Goal: Task Accomplishment & Management: Manage account settings

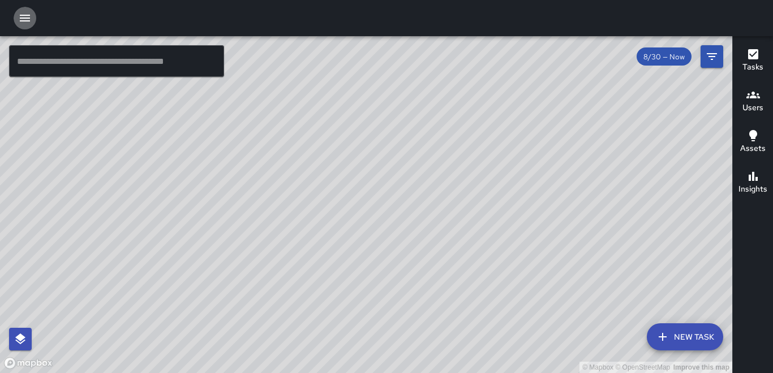
click at [24, 20] on icon "button" at bounding box center [25, 18] width 10 height 7
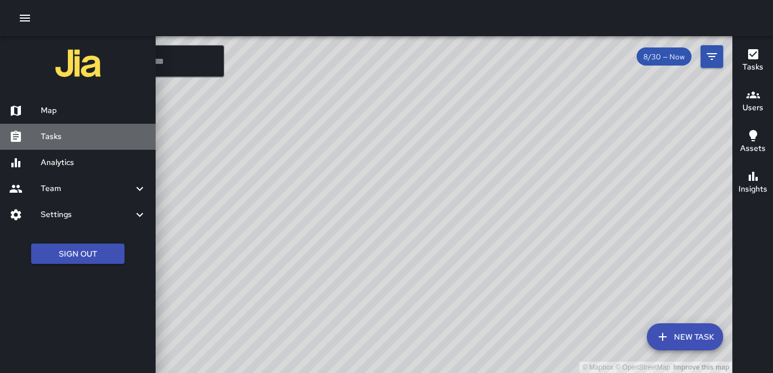
click at [63, 135] on h6 "Tasks" at bounding box center [94, 137] width 106 height 12
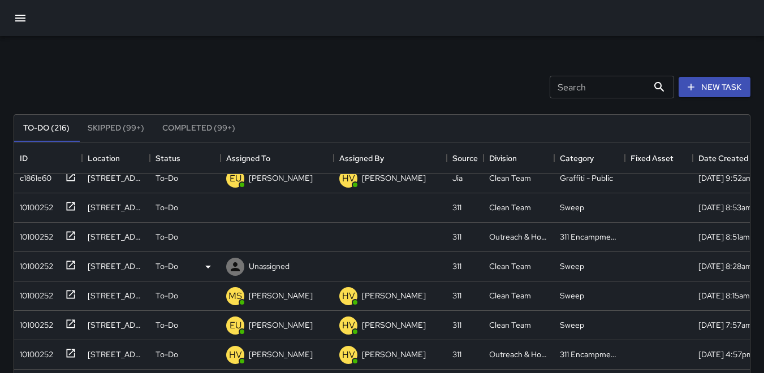
scroll to position [113, 0]
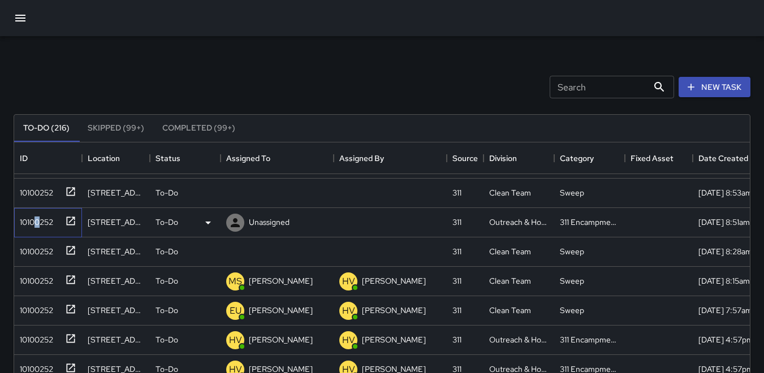
click at [36, 218] on div "10100252" at bounding box center [34, 220] width 38 height 16
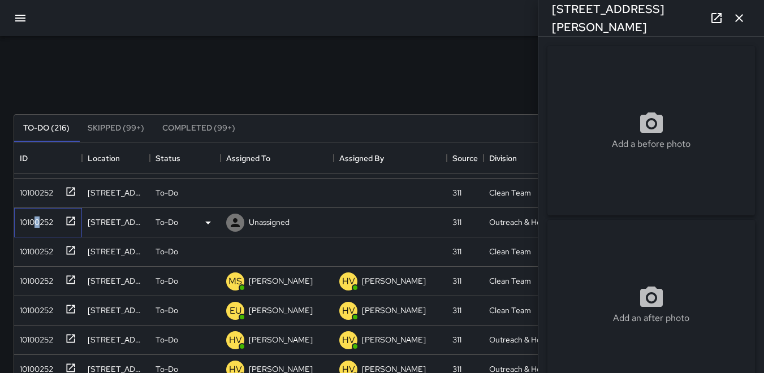
type input "**********"
click at [38, 193] on div "10100252" at bounding box center [34, 191] width 38 height 16
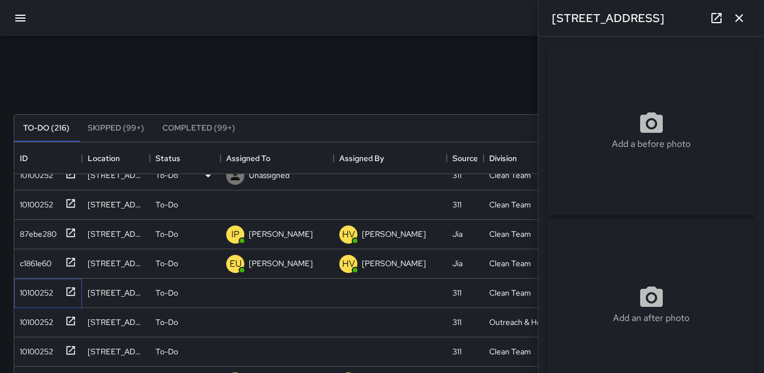
scroll to position [0, 0]
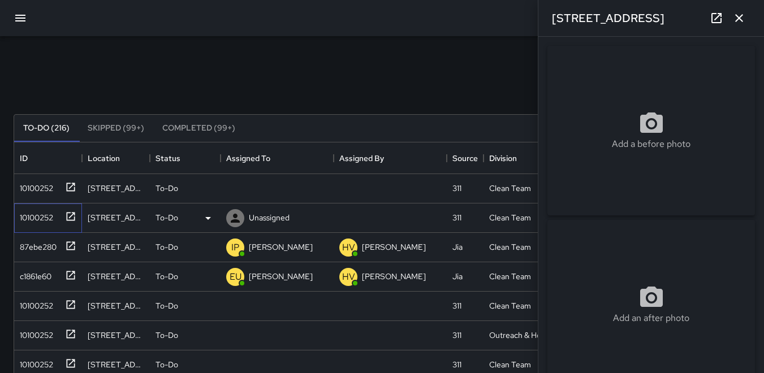
click at [42, 222] on div "10100252" at bounding box center [34, 216] width 38 height 16
type input "**********"
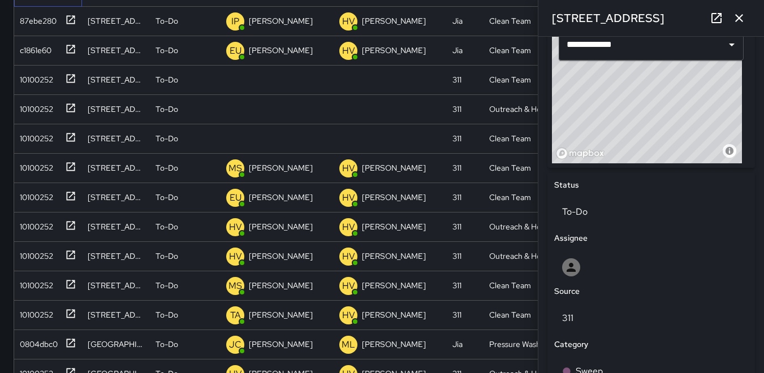
scroll to position [426, 0]
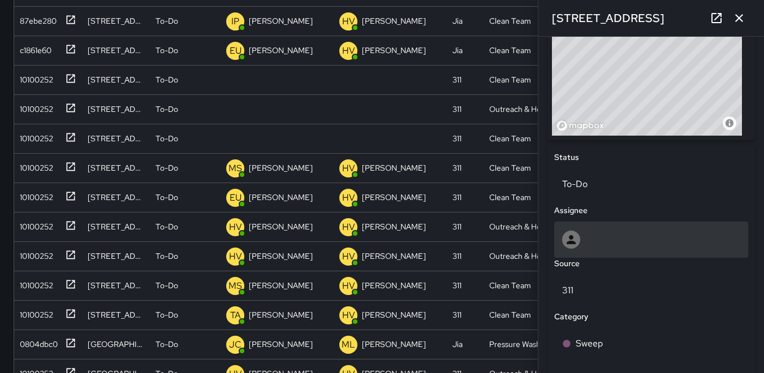
click at [571, 235] on icon at bounding box center [571, 240] width 14 height 14
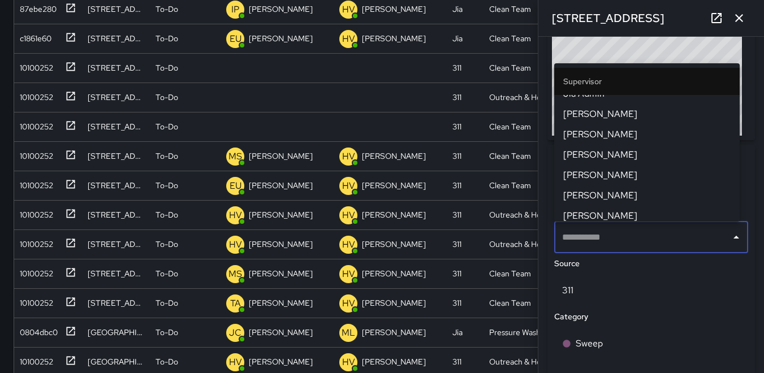
scroll to position [394, 0]
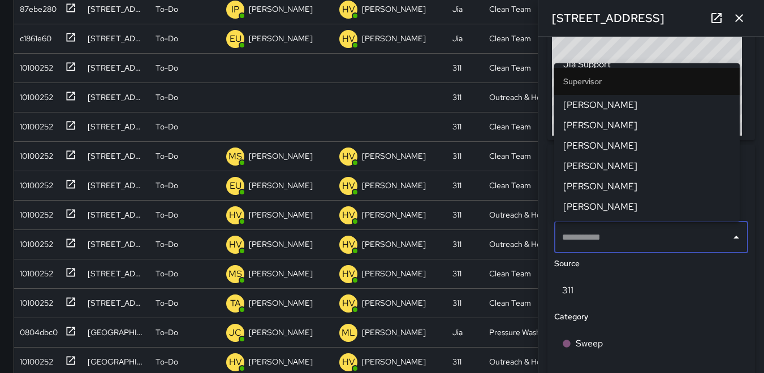
click at [596, 162] on span "[PERSON_NAME]" at bounding box center [646, 167] width 167 height 14
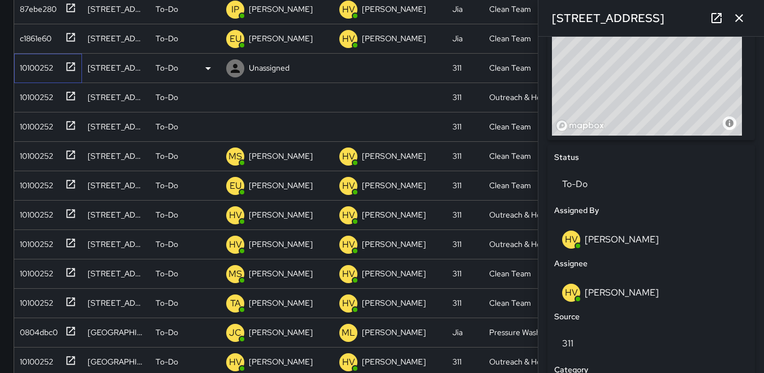
click at [49, 66] on div "10100252" at bounding box center [34, 66] width 38 height 16
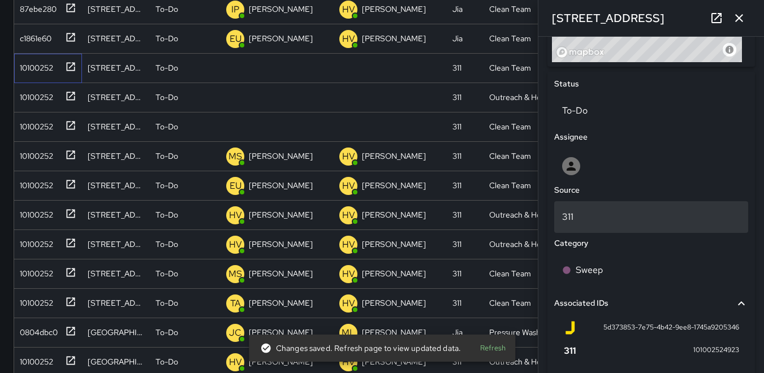
scroll to position [483, 0]
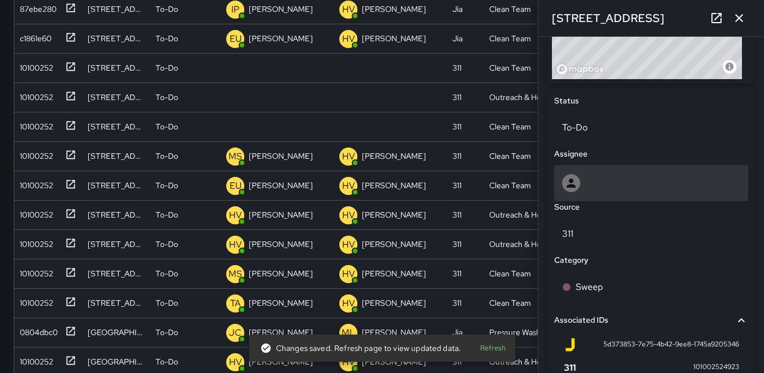
click at [575, 179] on icon at bounding box center [571, 183] width 14 height 14
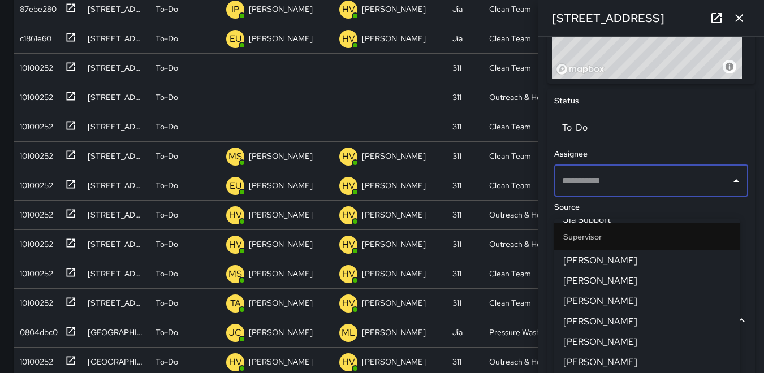
scroll to position [295, 0]
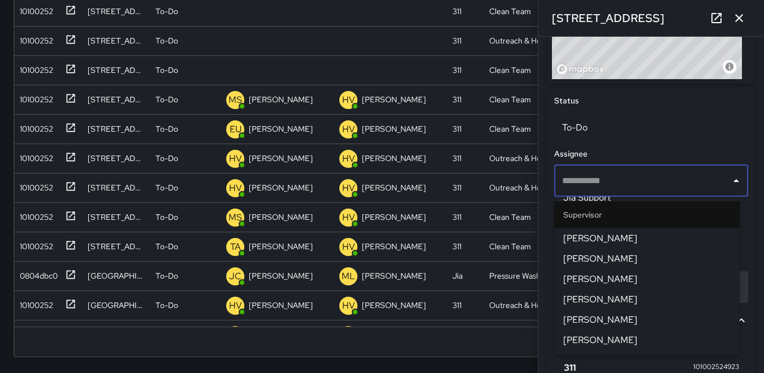
click at [595, 303] on span "[PERSON_NAME]" at bounding box center [646, 300] width 167 height 14
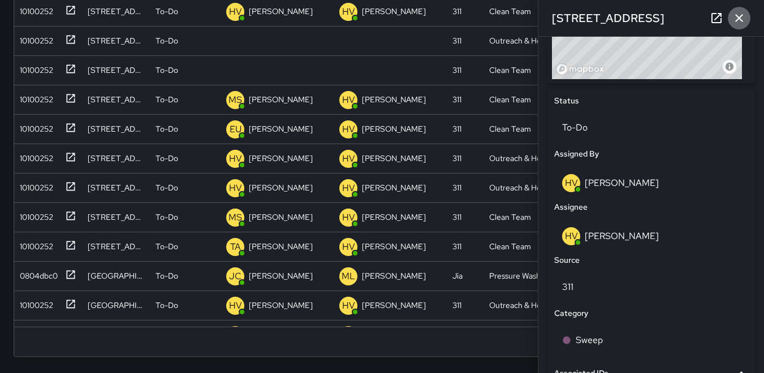
click at [740, 28] on button "button" at bounding box center [739, 18] width 23 height 23
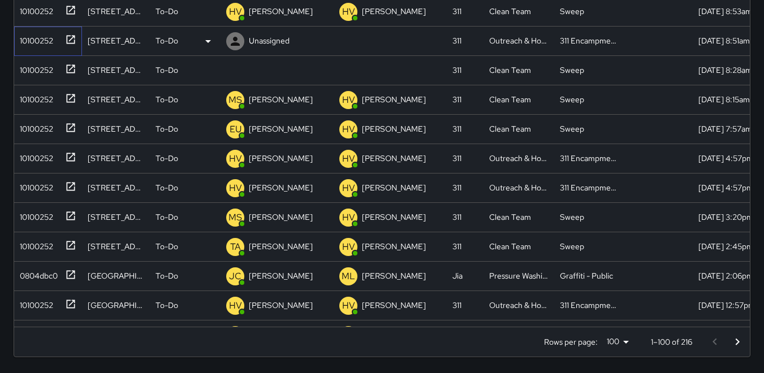
click at [44, 44] on div "10100252" at bounding box center [34, 39] width 38 height 16
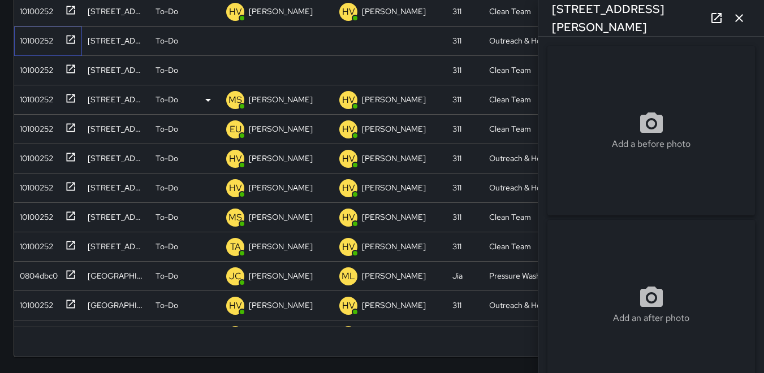
type input "**********"
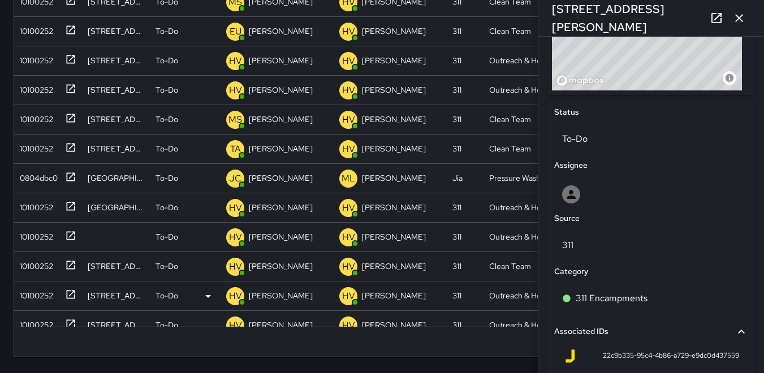
scroll to position [0, 0]
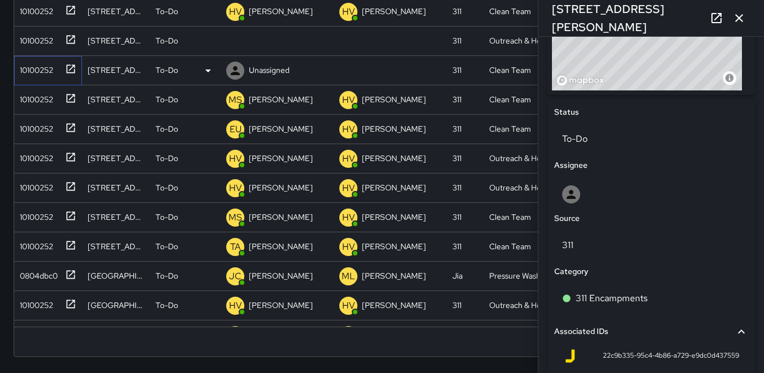
click at [34, 71] on div "10100252" at bounding box center [34, 68] width 38 height 16
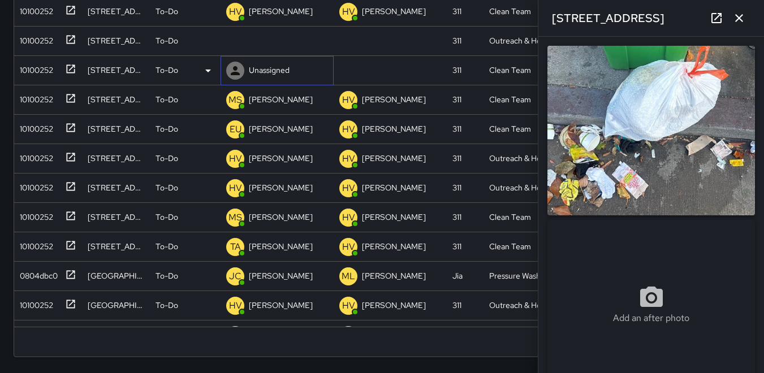
click at [239, 68] on icon at bounding box center [236, 71] width 14 height 14
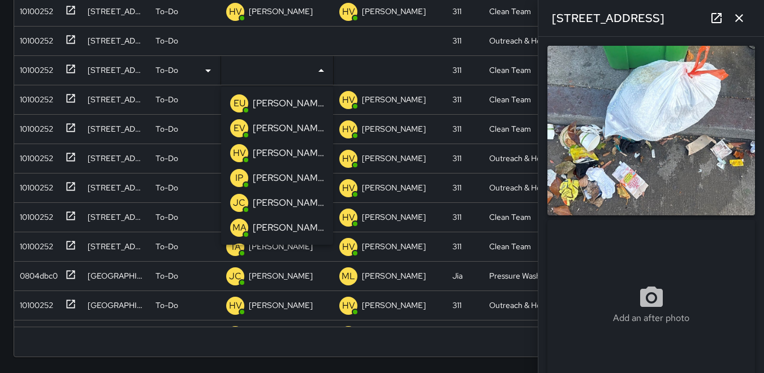
click at [236, 151] on p "HV" at bounding box center [239, 153] width 13 height 14
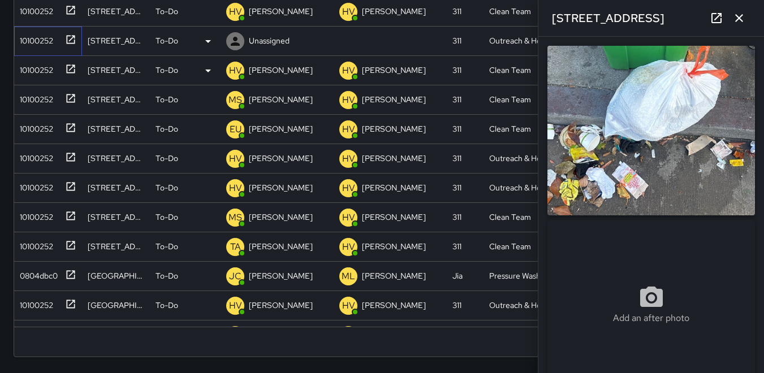
click at [41, 40] on div "10100252" at bounding box center [34, 39] width 38 height 16
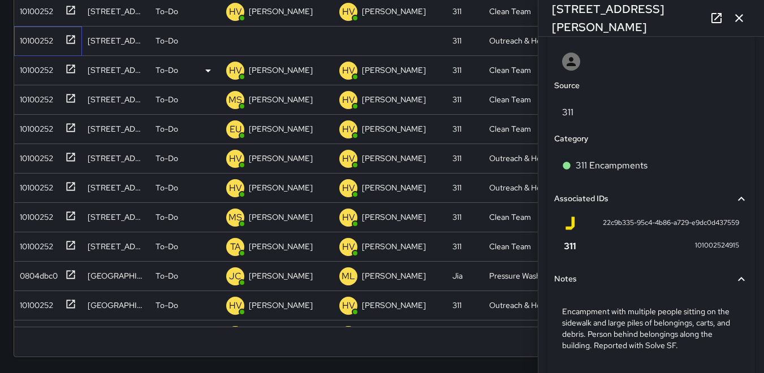
scroll to position [585, 0]
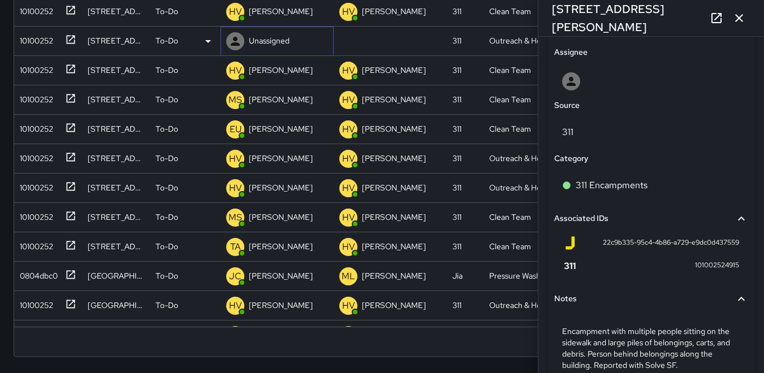
click at [237, 45] on icon at bounding box center [235, 41] width 9 height 9
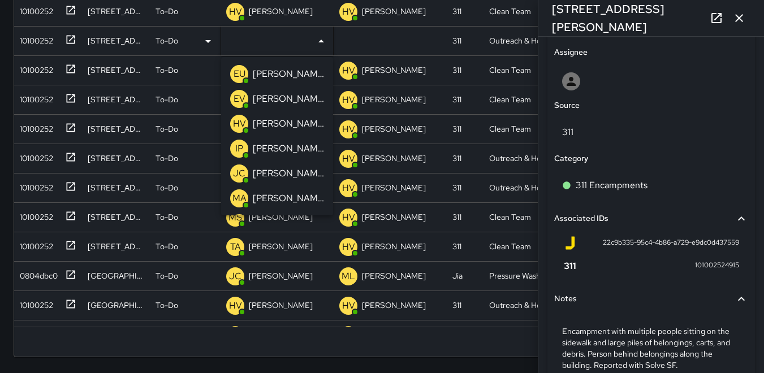
click at [243, 124] on p "HV" at bounding box center [239, 124] width 13 height 14
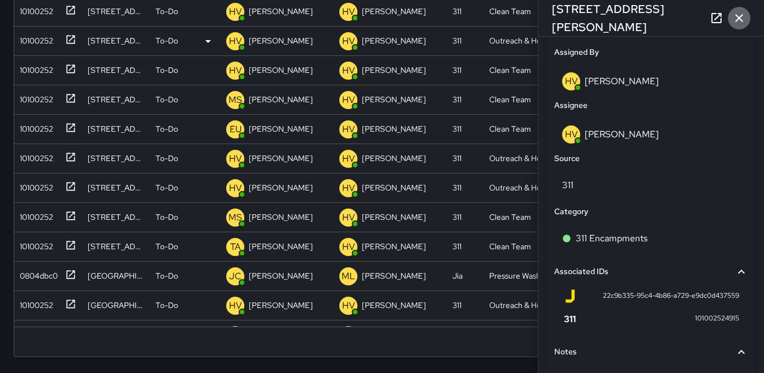
click at [745, 18] on icon "button" at bounding box center [739, 18] width 14 height 14
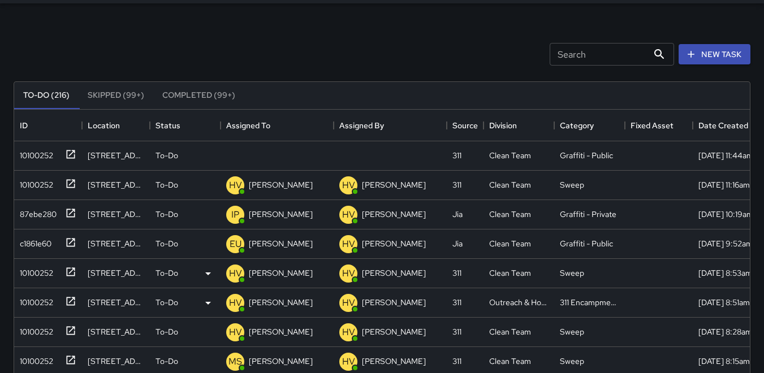
scroll to position [0, 0]
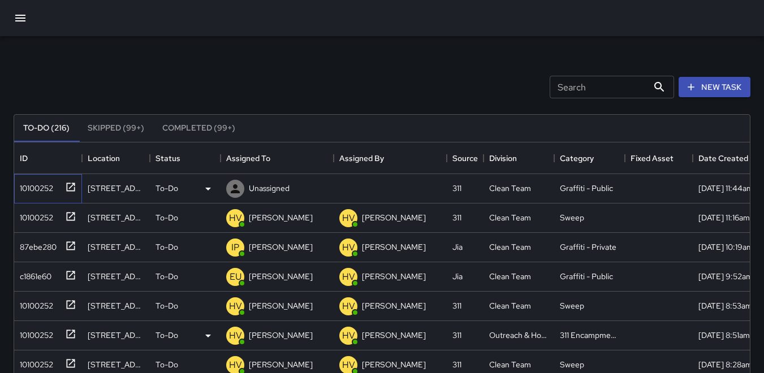
click at [49, 188] on div "10100252" at bounding box center [34, 186] width 38 height 16
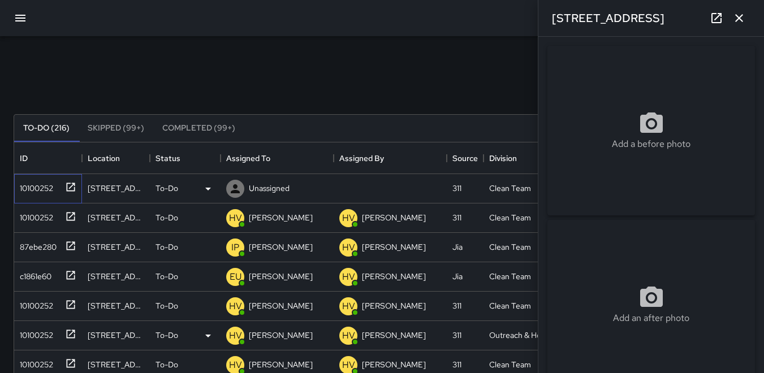
type input "**********"
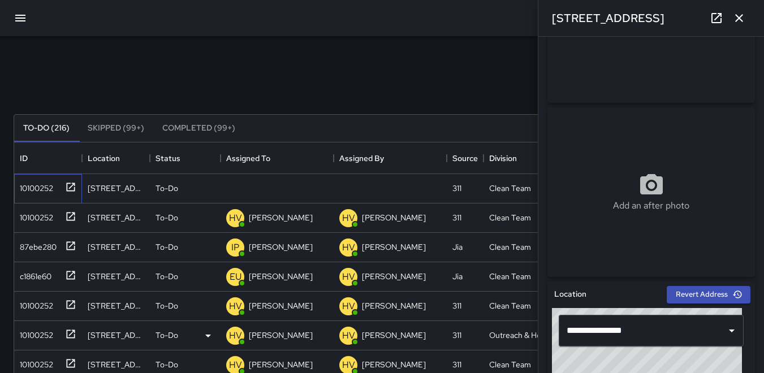
scroll to position [113, 0]
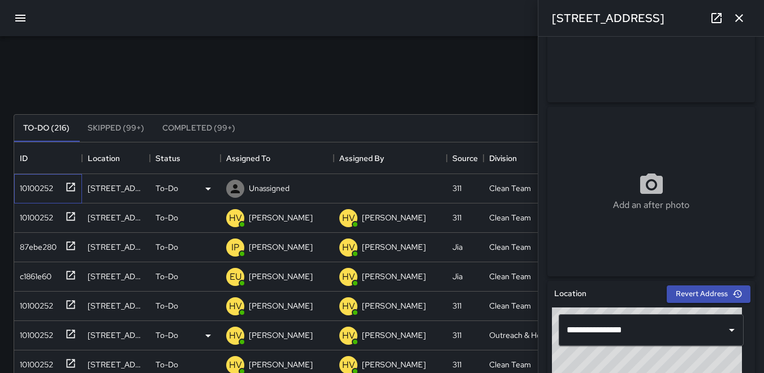
click at [36, 191] on div "10100252" at bounding box center [34, 186] width 38 height 16
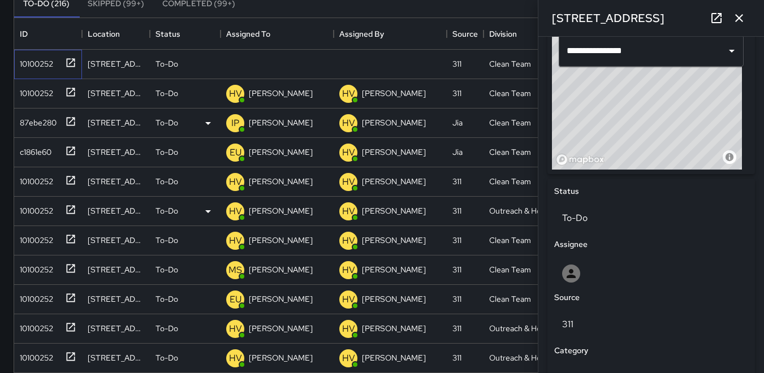
scroll to position [57, 0]
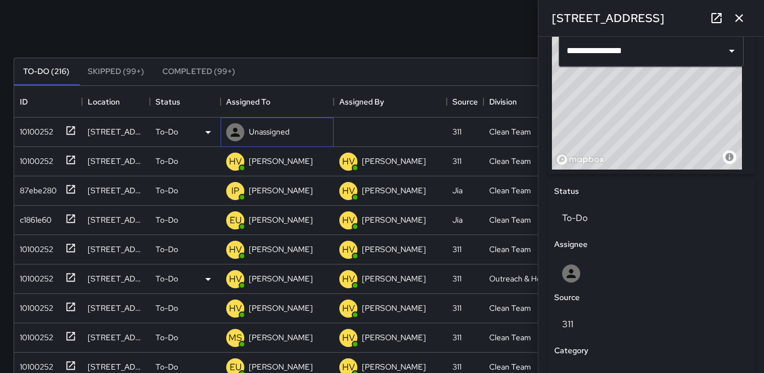
click at [227, 131] on div at bounding box center [235, 132] width 18 height 18
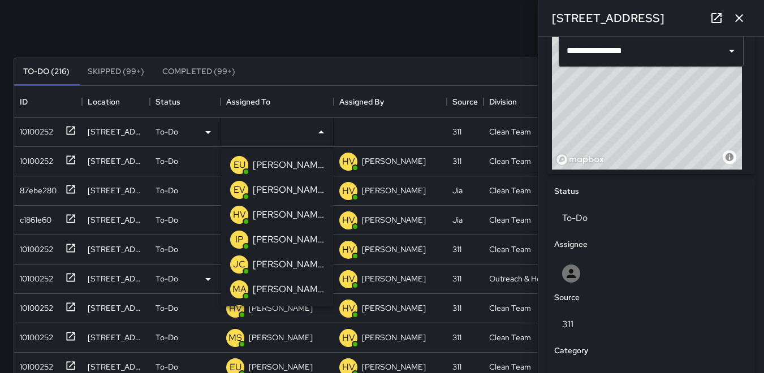
click at [235, 210] on p "HV" at bounding box center [239, 215] width 13 height 14
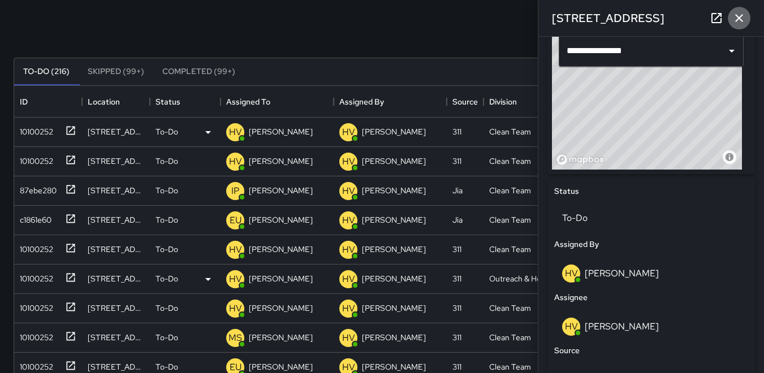
click at [742, 24] on icon "button" at bounding box center [739, 18] width 14 height 14
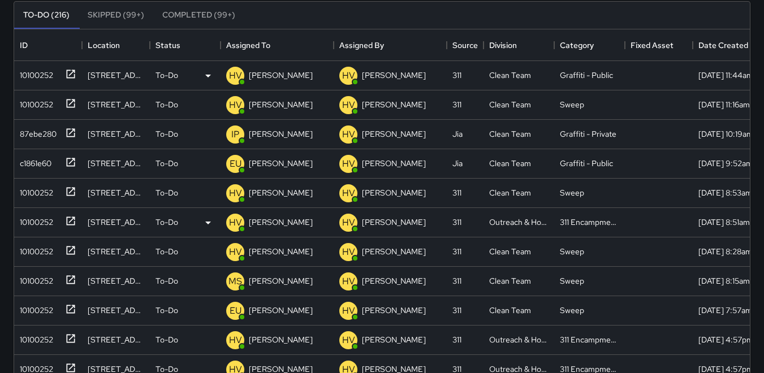
scroll to position [0, 0]
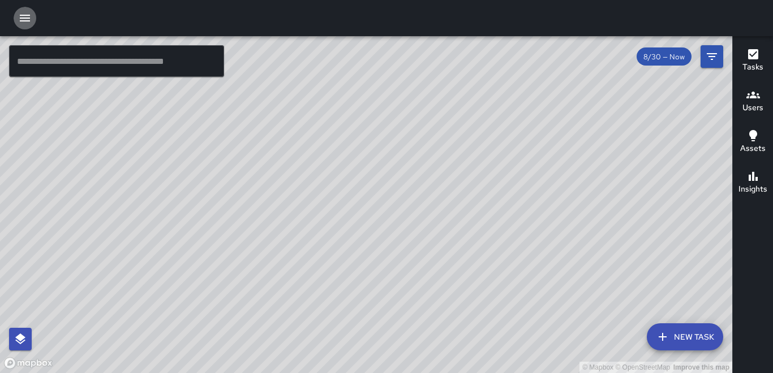
click at [25, 19] on icon "button" at bounding box center [25, 18] width 14 height 14
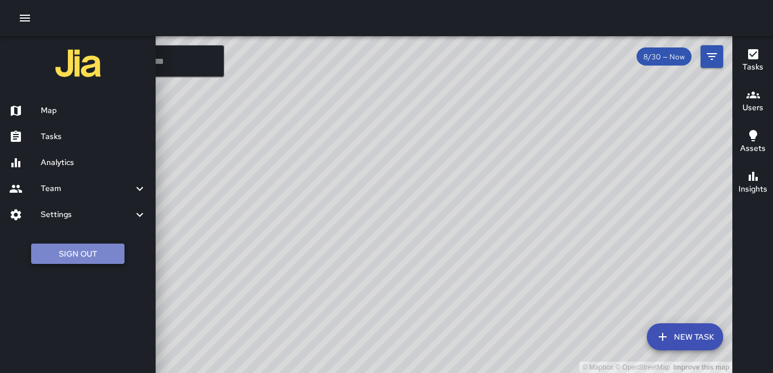
click at [88, 253] on button "Sign Out" at bounding box center [77, 254] width 93 height 21
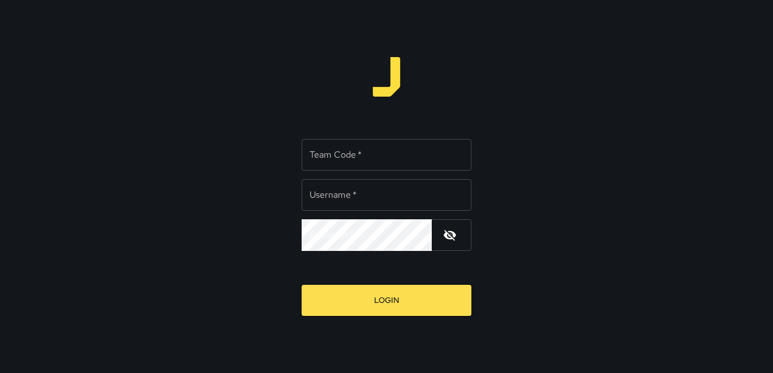
type input "**********"
click at [539, 193] on div "**********" at bounding box center [386, 186] width 773 height 373
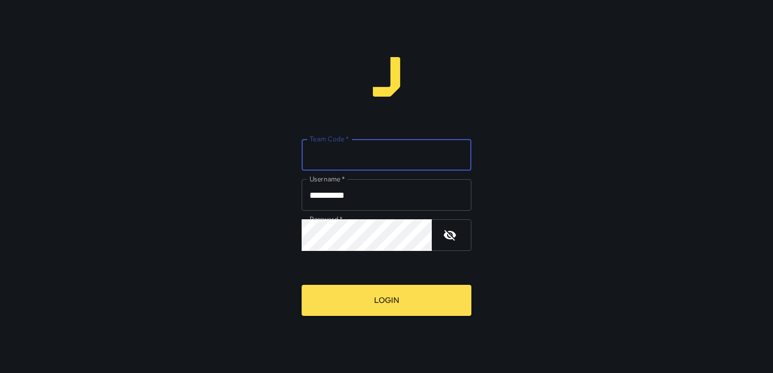
click at [351, 149] on input "Team Code   *" at bounding box center [386, 155] width 170 height 32
click at [448, 235] on icon "button" at bounding box center [449, 235] width 12 height 11
click at [451, 235] on icon "button" at bounding box center [449, 235] width 12 height 8
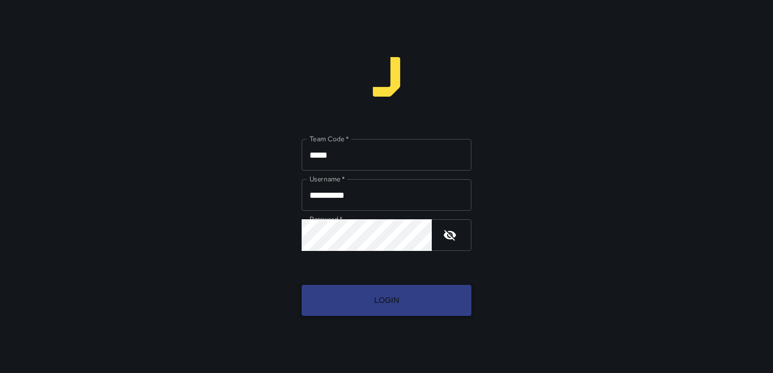
click at [398, 296] on button "Login" at bounding box center [386, 300] width 170 height 31
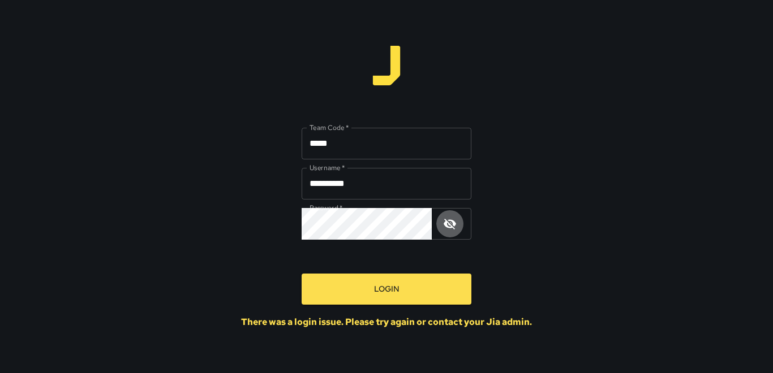
click at [450, 227] on icon "button" at bounding box center [449, 224] width 12 height 11
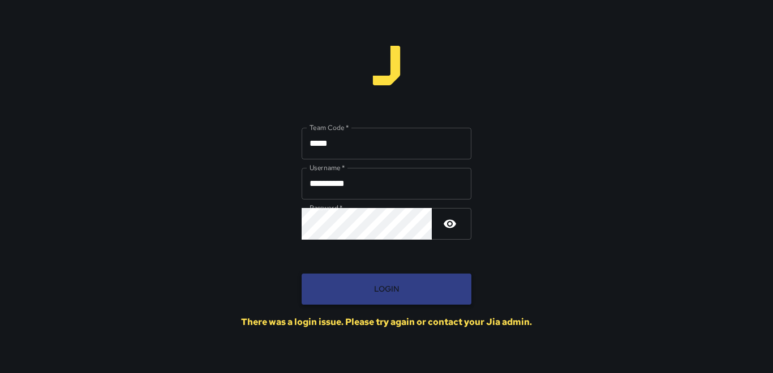
click at [390, 287] on button "Login" at bounding box center [386, 289] width 170 height 31
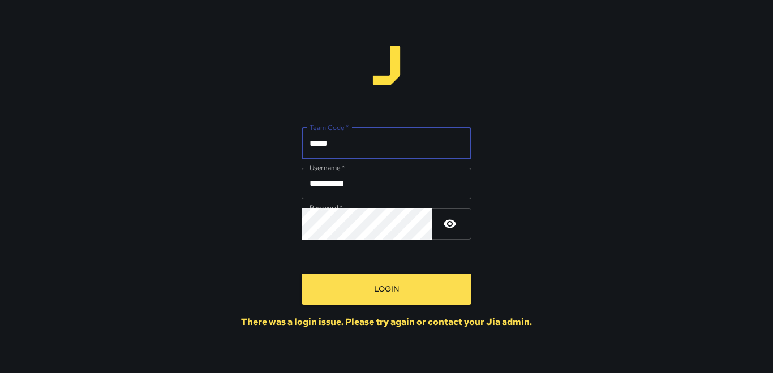
click at [344, 149] on input "*****" at bounding box center [386, 144] width 170 height 32
type input "*"
type input "*****"
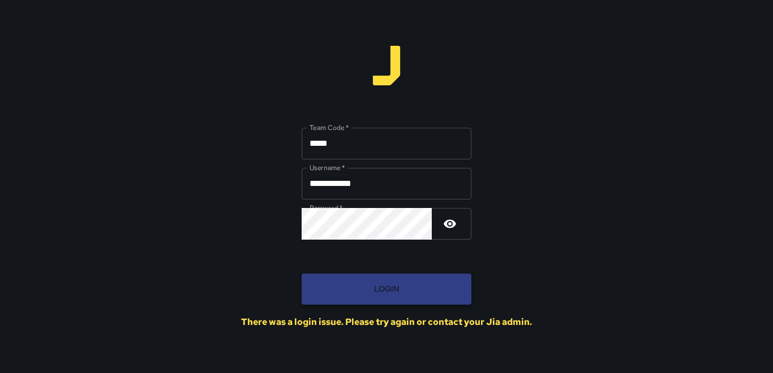
click at [393, 291] on button "Login" at bounding box center [386, 289] width 170 height 31
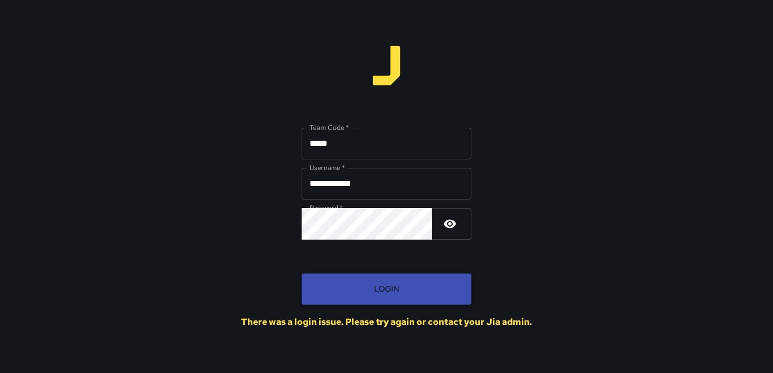
click at [390, 282] on button "Login" at bounding box center [386, 289] width 170 height 31
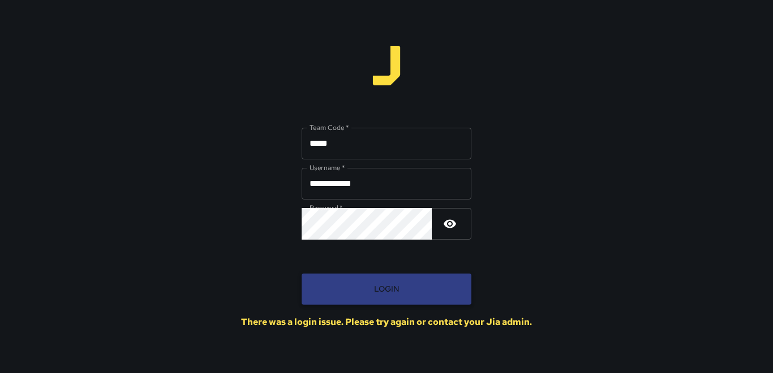
click at [383, 288] on button "Login" at bounding box center [386, 289] width 170 height 31
click at [384, 288] on button "Login" at bounding box center [386, 289] width 170 height 31
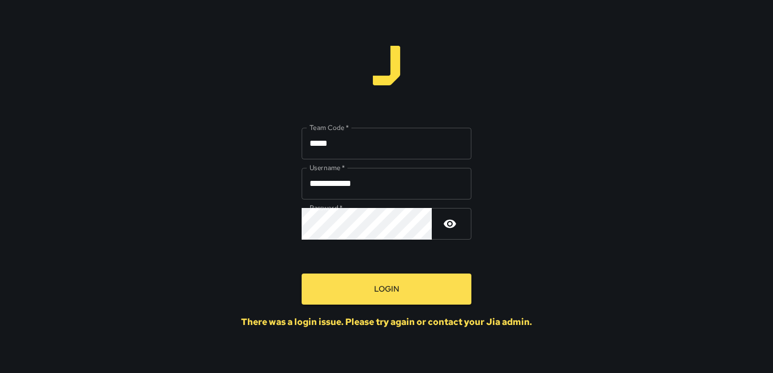
click at [661, 208] on div "**********" at bounding box center [386, 186] width 773 height 373
click at [377, 186] on input "**********" at bounding box center [386, 184] width 170 height 32
type input "**********"
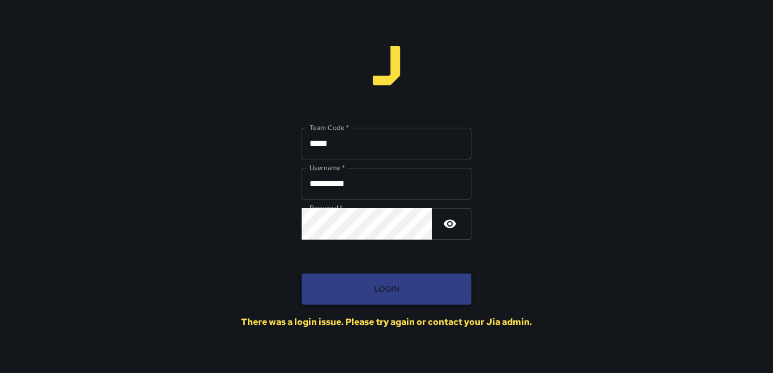
click at [392, 293] on button "Login" at bounding box center [386, 289] width 170 height 31
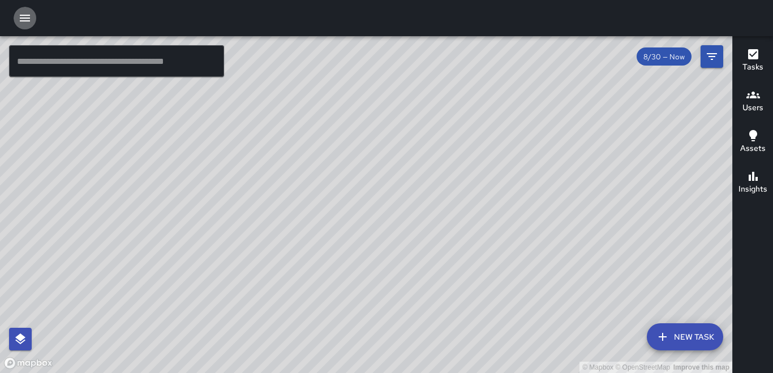
click at [27, 18] on icon "button" at bounding box center [25, 18] width 10 height 7
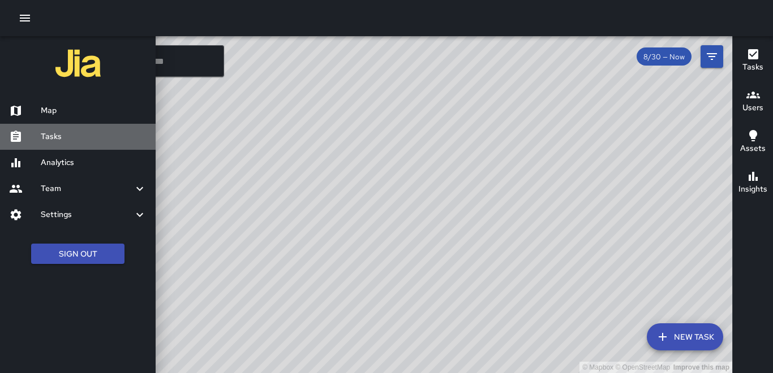
click at [65, 135] on h6 "Tasks" at bounding box center [94, 137] width 106 height 12
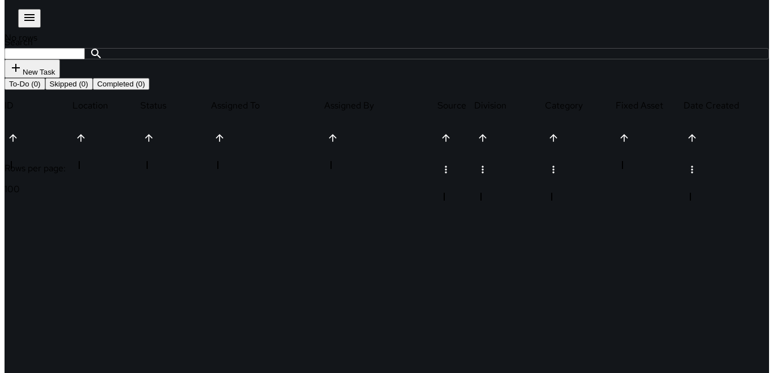
scroll to position [471, 727]
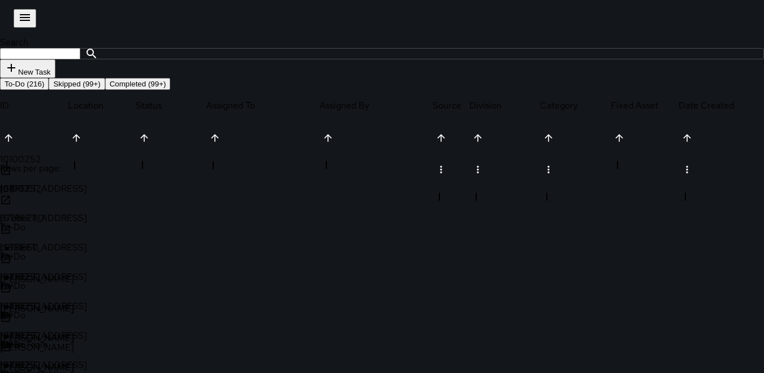
click at [20, 15] on icon "button" at bounding box center [25, 17] width 10 height 7
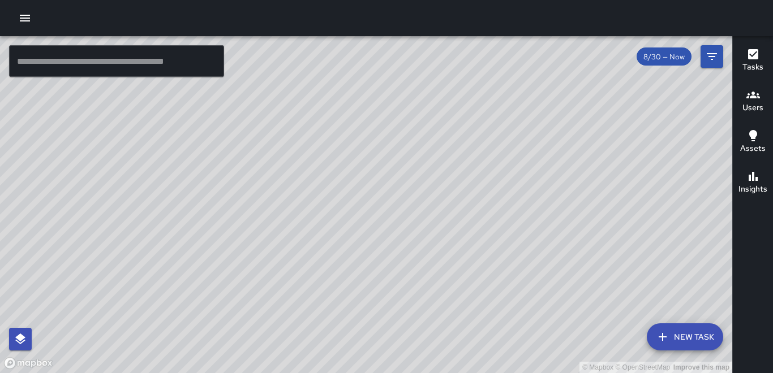
click at [24, 16] on icon "button" at bounding box center [25, 18] width 10 height 7
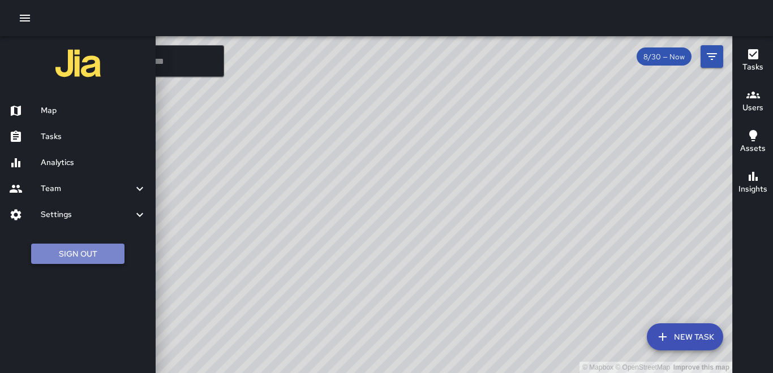
click at [77, 252] on button "Sign Out" at bounding box center [77, 254] width 93 height 21
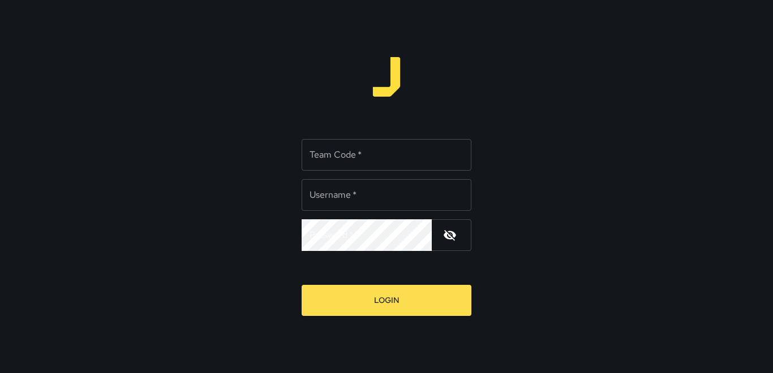
type input "**********"
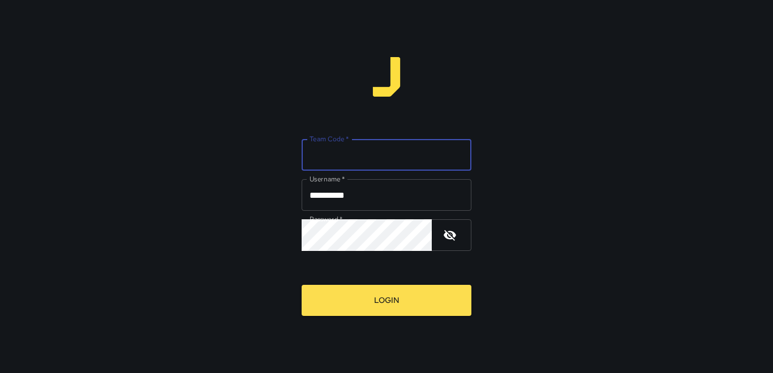
click at [336, 159] on input "Team Code   *" at bounding box center [386, 155] width 170 height 32
type input "*****"
click at [450, 238] on icon "button" at bounding box center [449, 235] width 12 height 11
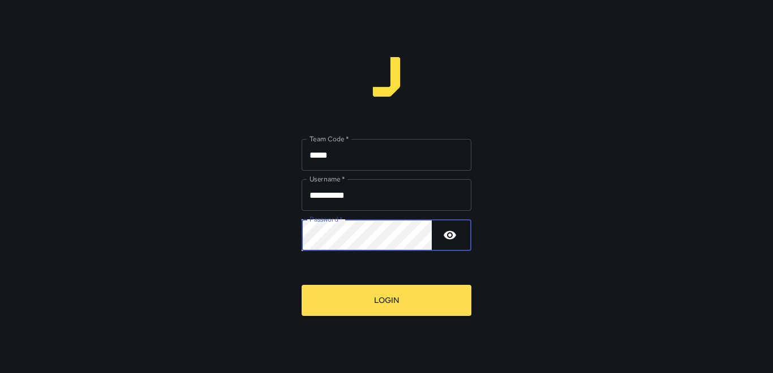
click at [585, 313] on div "**********" at bounding box center [386, 186] width 773 height 373
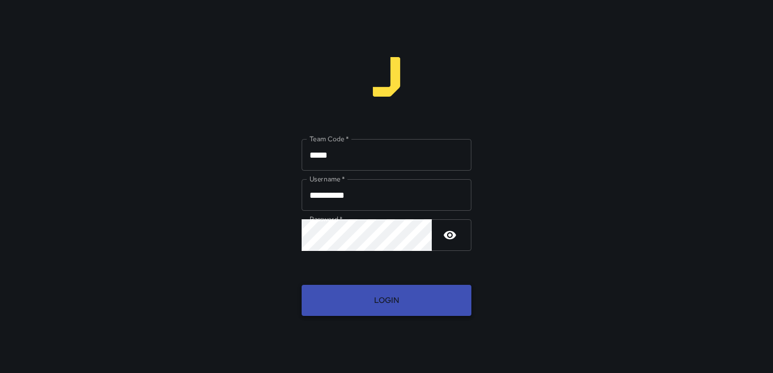
click at [368, 301] on button "Login" at bounding box center [386, 300] width 170 height 31
